Goal: Information Seeking & Learning: Learn about a topic

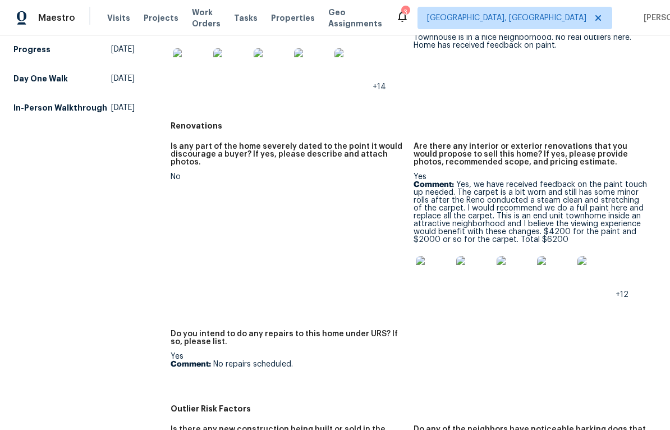
scroll to position [286, 0]
click at [435, 272] on img at bounding box center [434, 273] width 36 height 36
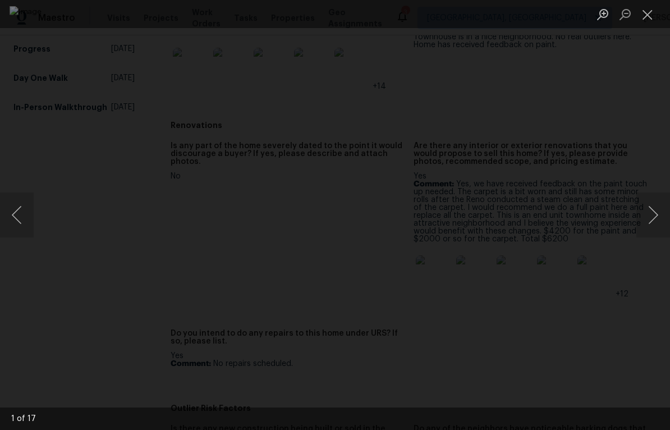
click at [663, 215] on button "Next image" at bounding box center [653, 214] width 34 height 45
click at [660, 220] on button "Next image" at bounding box center [653, 214] width 34 height 45
click at [664, 218] on button "Next image" at bounding box center [653, 214] width 34 height 45
click at [665, 216] on button "Next image" at bounding box center [653, 214] width 34 height 45
click at [665, 208] on button "Next image" at bounding box center [653, 214] width 34 height 45
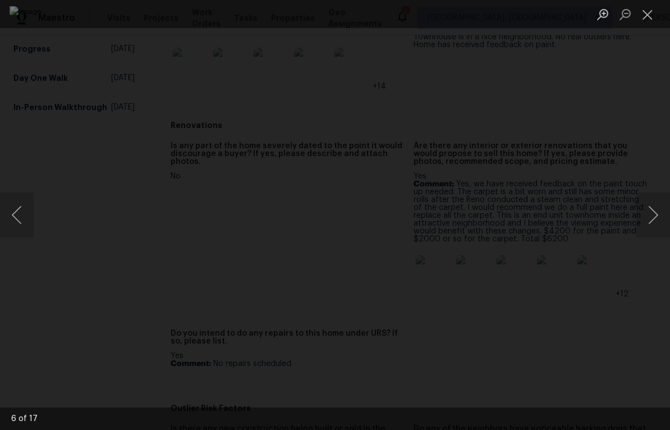
click at [656, 213] on button "Next image" at bounding box center [653, 214] width 34 height 45
click at [658, 213] on button "Next image" at bounding box center [653, 214] width 34 height 45
click at [662, 214] on button "Next image" at bounding box center [653, 214] width 34 height 45
click at [661, 217] on button "Next image" at bounding box center [653, 214] width 34 height 45
click at [653, 109] on div "Lightbox" at bounding box center [335, 215] width 670 height 430
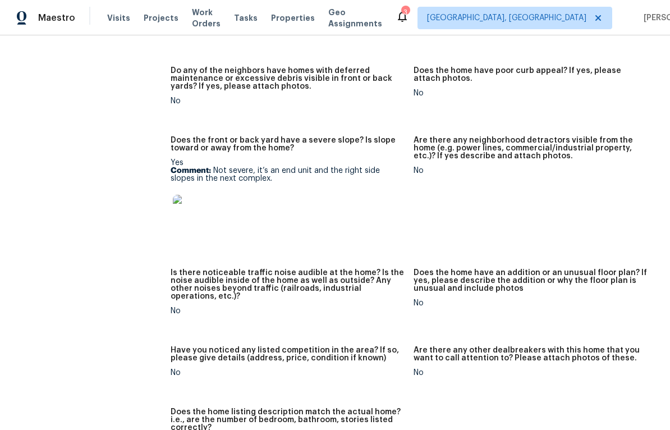
scroll to position [707, 0]
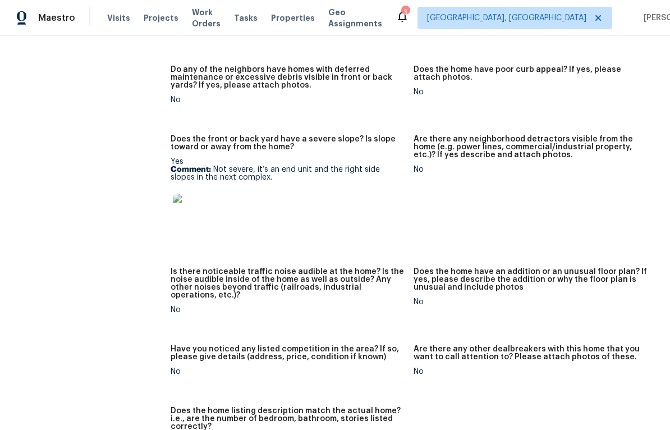
click at [201, 223] on img at bounding box center [191, 212] width 36 height 36
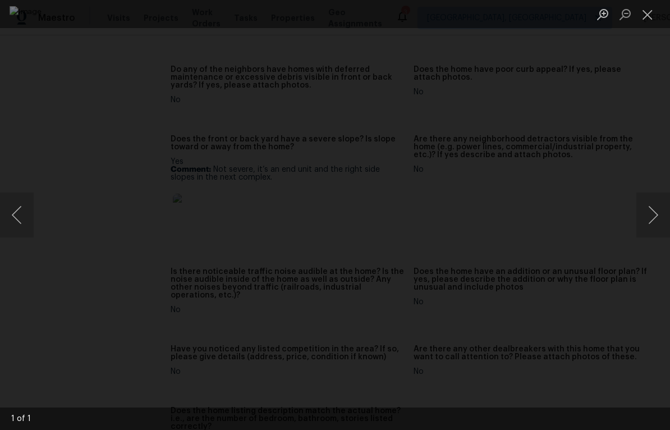
click at [655, 17] on button "Close lightbox" at bounding box center [647, 14] width 22 height 20
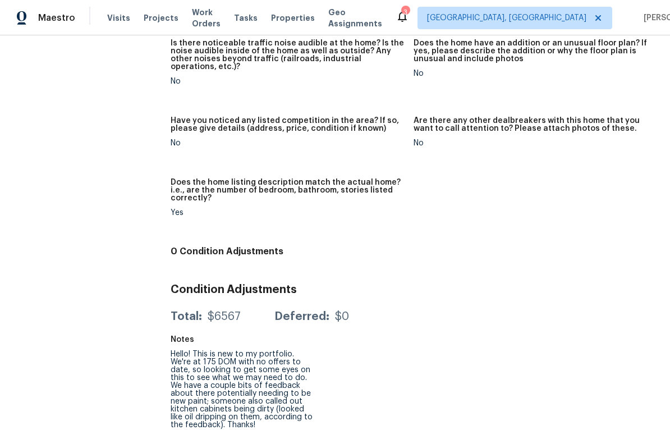
scroll to position [935, 0]
click at [560, 251] on h4 "0 Condition Adjustments" at bounding box center [414, 251] width 486 height 11
